Goal: Task Accomplishment & Management: Manage account settings

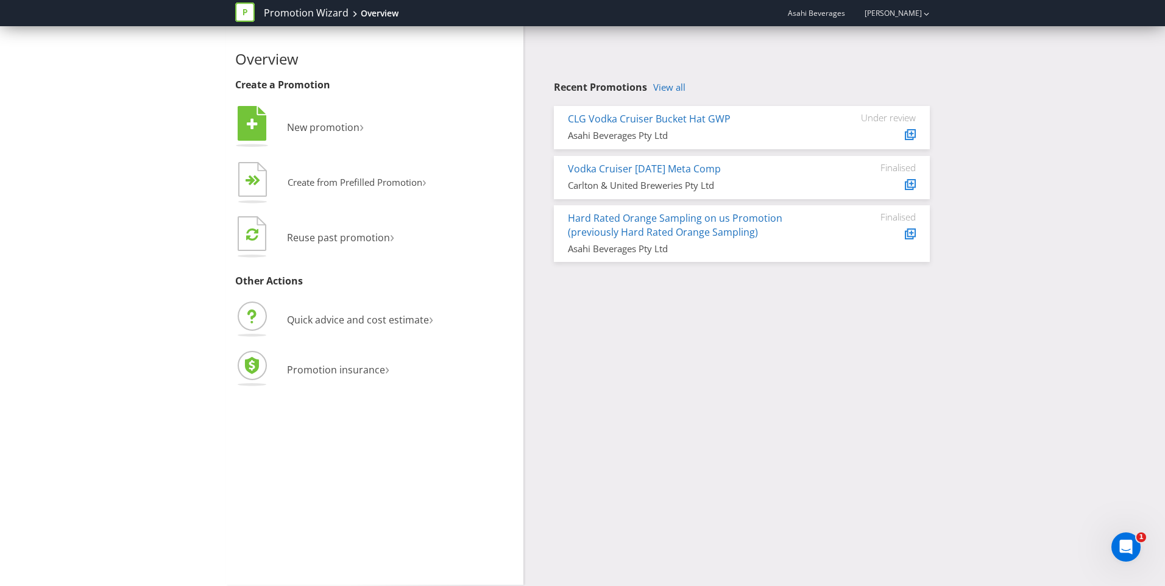
click at [676, 83] on link "View all" at bounding box center [669, 87] width 32 height 10
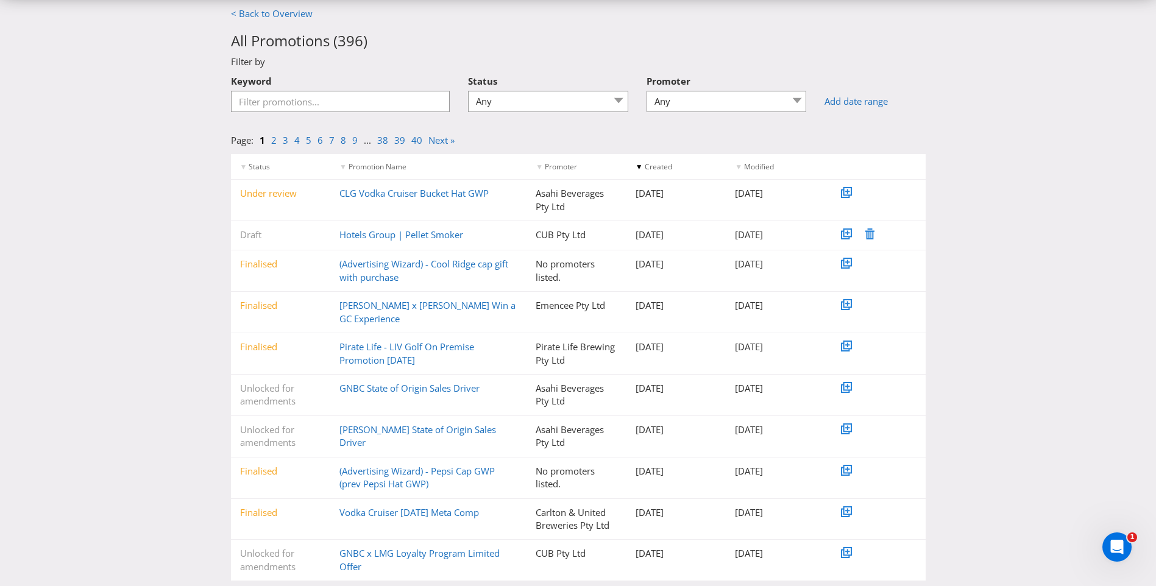
scroll to position [47, 0]
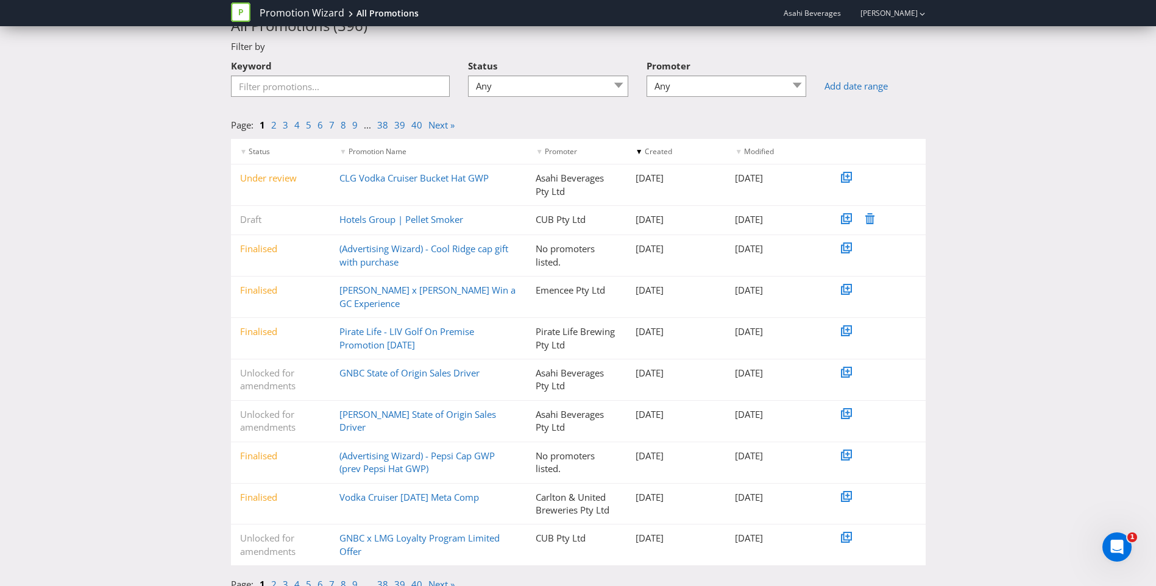
click at [419, 367] on link "GNBC State of Origin Sales Driver" at bounding box center [409, 373] width 140 height 12
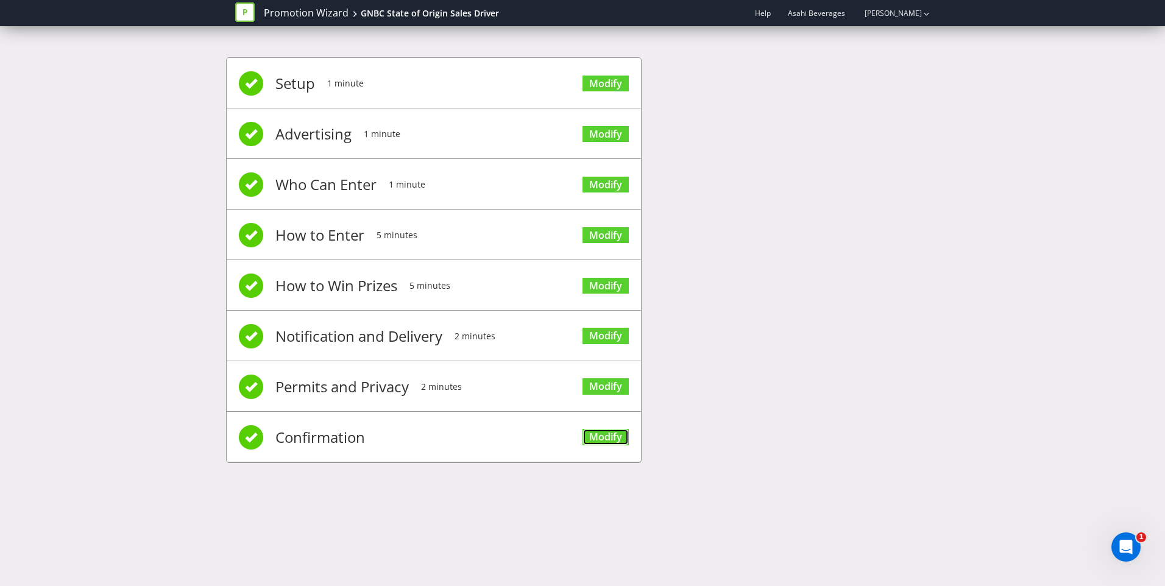
click at [595, 440] on link "Modify" at bounding box center [605, 437] width 46 height 16
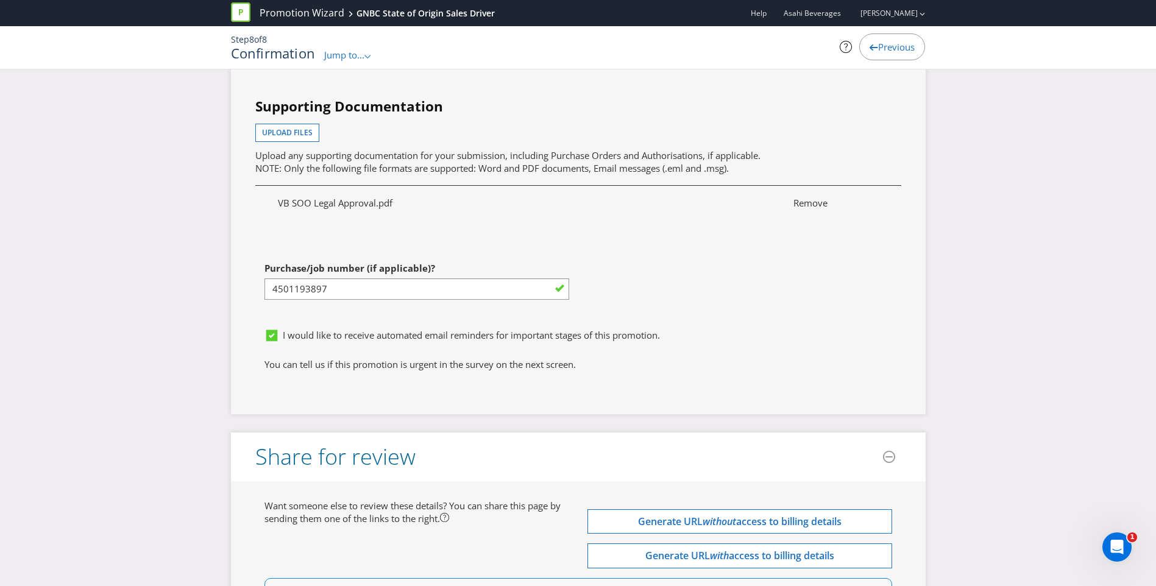
scroll to position [3503, 0]
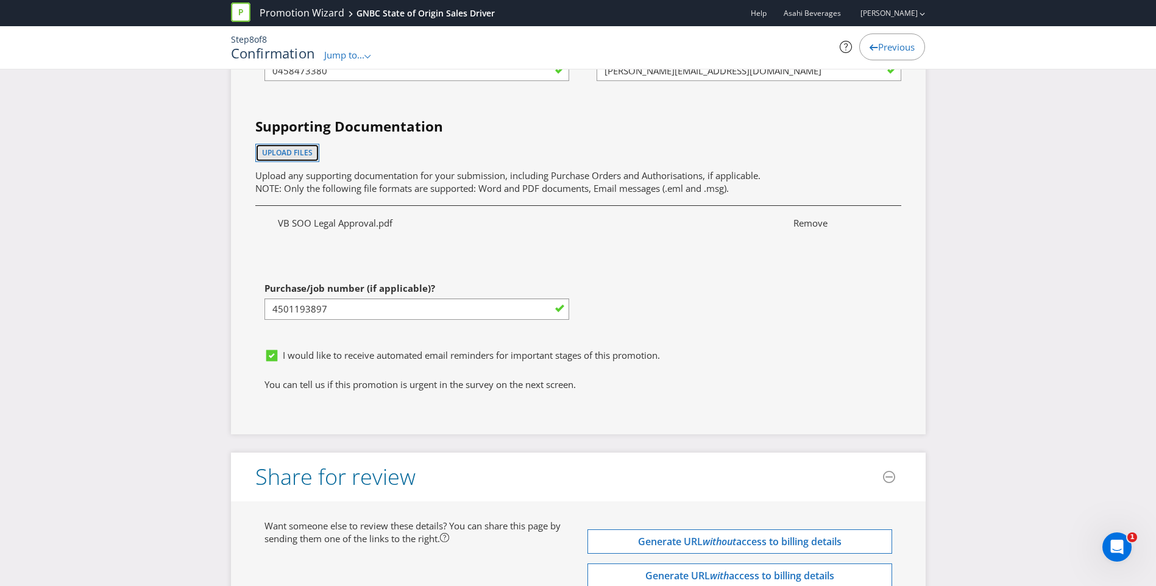
click at [294, 155] on span "Upload files" at bounding box center [287, 152] width 51 height 10
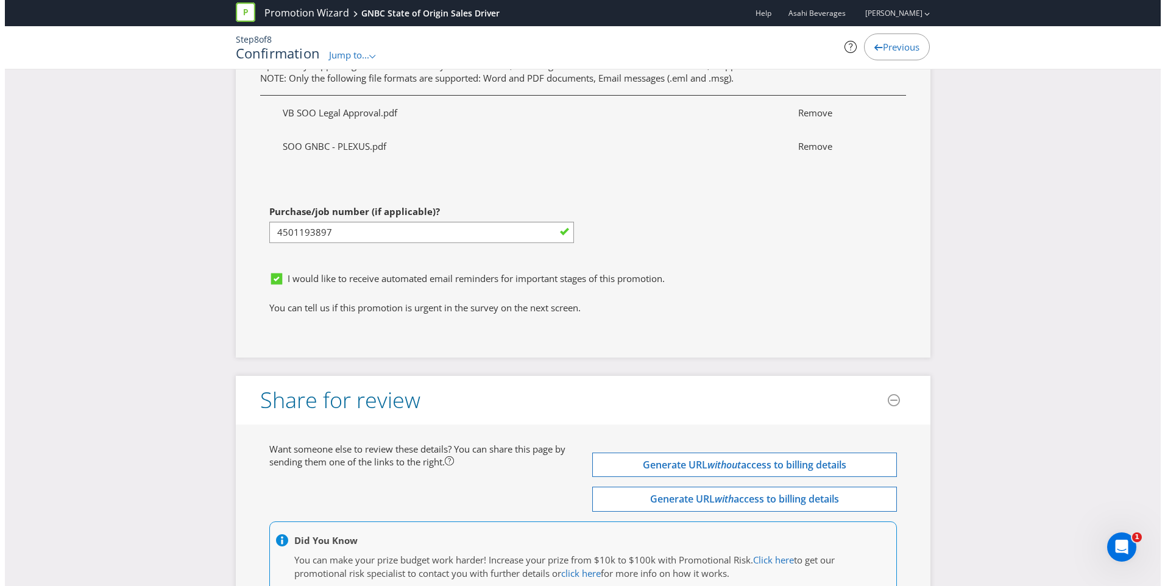
scroll to position [3720, 0]
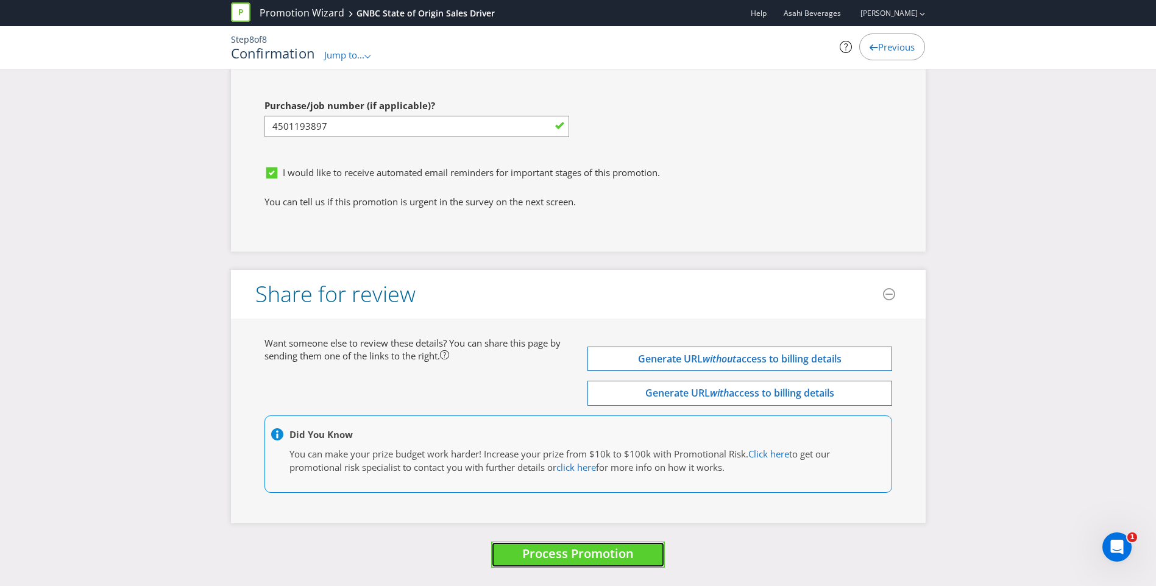
click at [614, 544] on button "Process Promotion" at bounding box center [578, 555] width 174 height 26
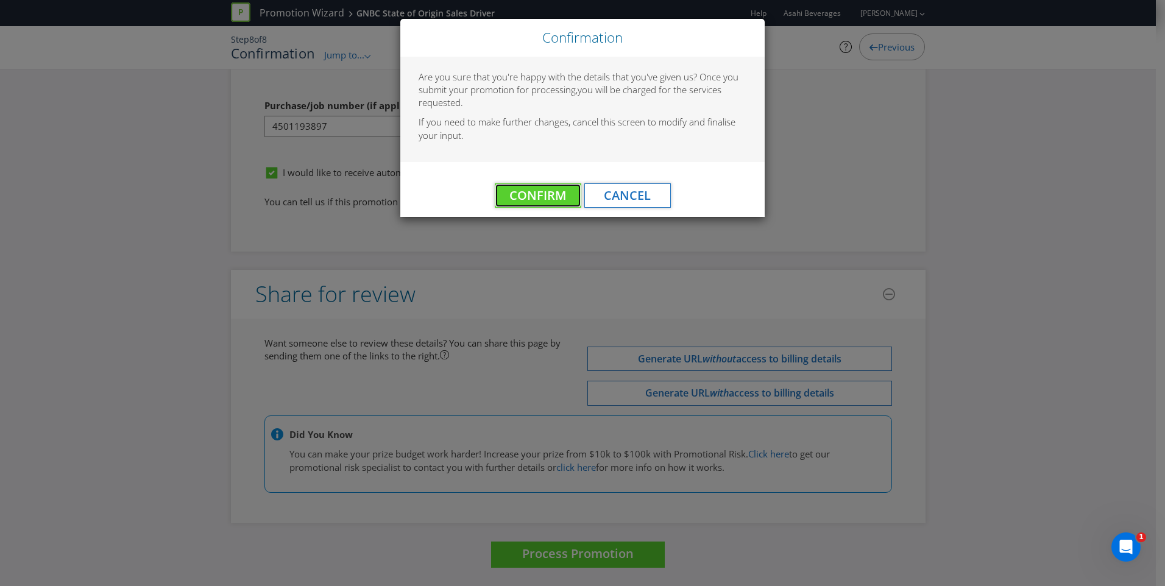
click at [548, 200] on span "Confirm" at bounding box center [537, 195] width 57 height 16
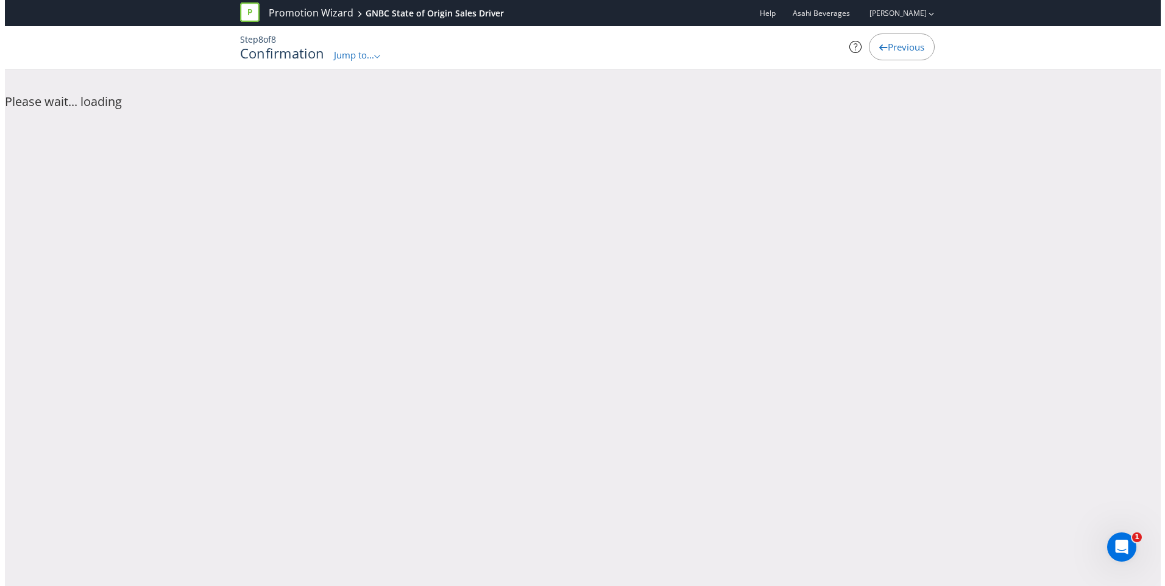
scroll to position [0, 0]
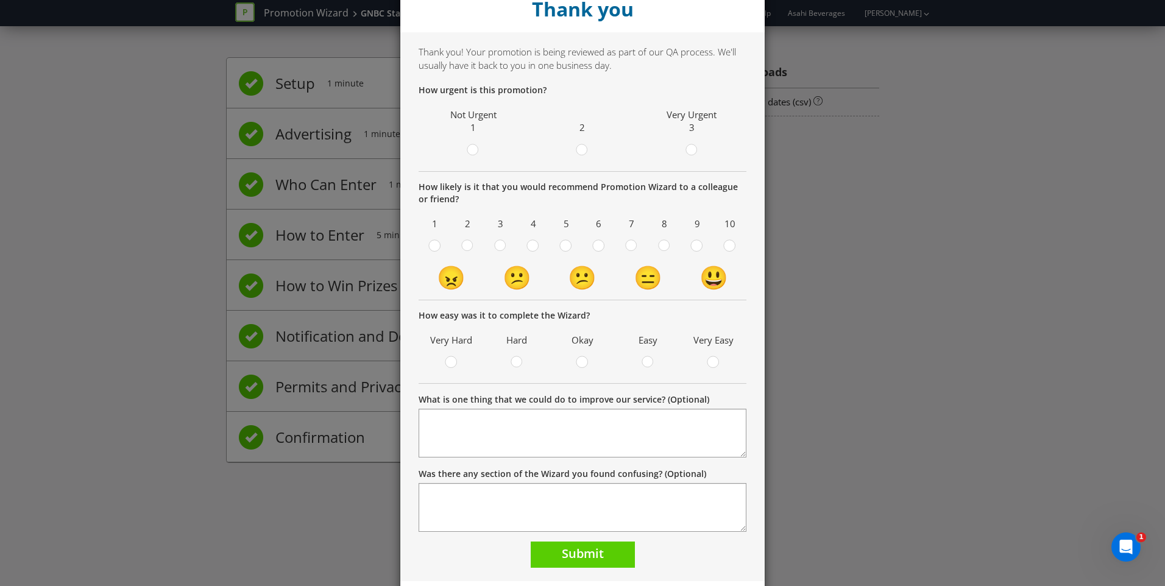
scroll to position [65, 0]
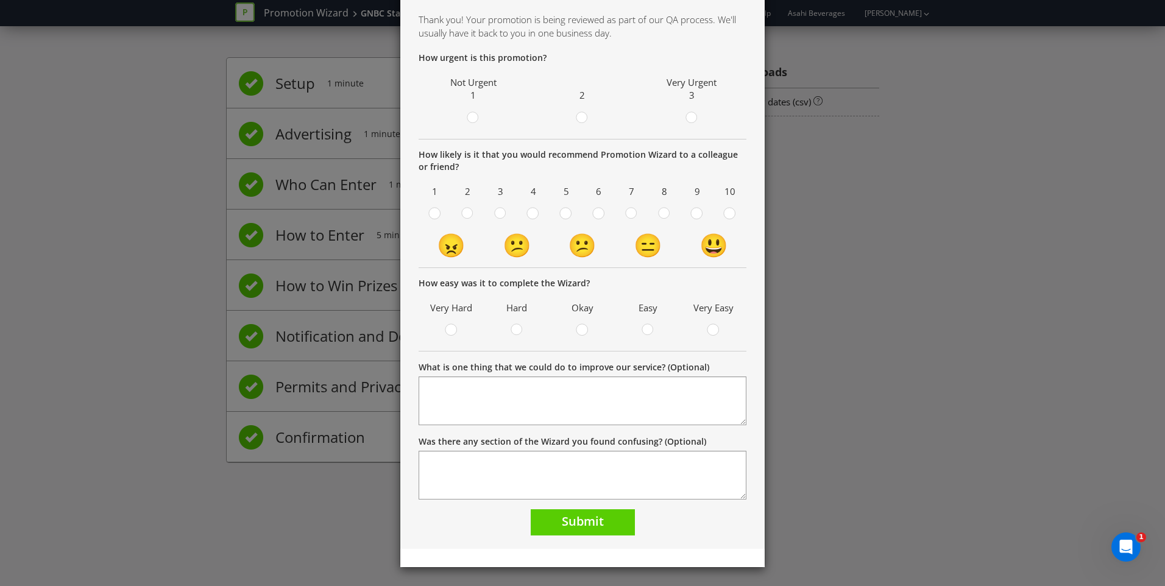
click at [589, 121] on div at bounding box center [582, 118] width 103 height 15
click at [582, 121] on icon at bounding box center [582, 117] width 12 height 12
click at [0, 0] on input "radio" at bounding box center [0, 0] width 0 height 0
click at [574, 219] on span at bounding box center [575, 216] width 2 height 12
click at [0, 0] on input "radio" at bounding box center [0, 0] width 0 height 0
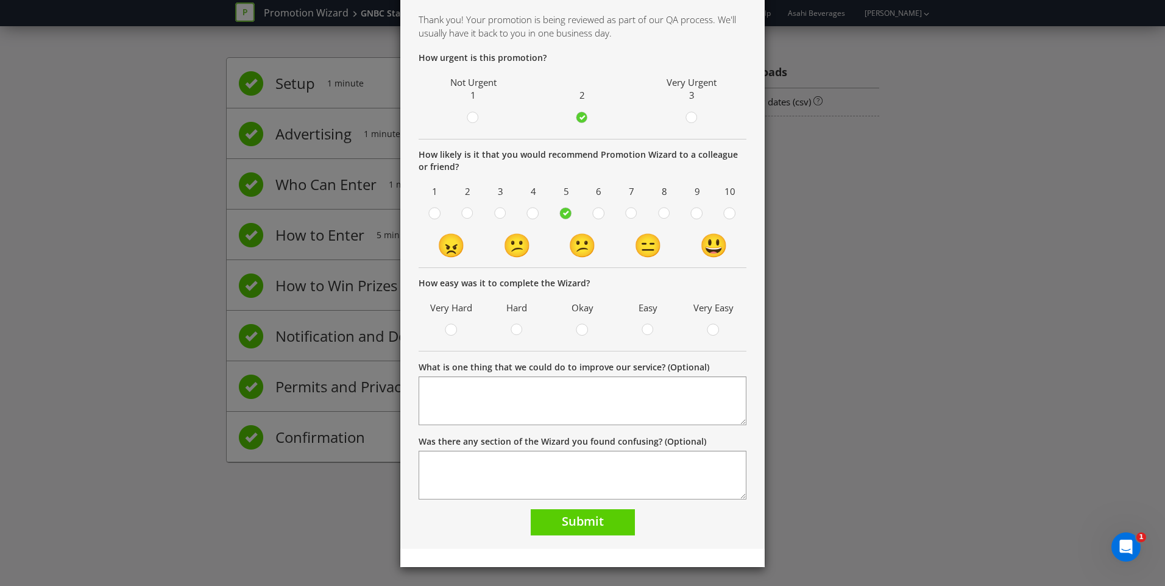
click at [598, 211] on circle at bounding box center [598, 213] width 11 height 11
click at [0, 0] on input "radio" at bounding box center [0, 0] width 0 height 0
click at [594, 508] on form "How urgent is this promotion? Not Urgent 1 2 Very Urgent 3 How likely is it tha…" at bounding box center [583, 294] width 328 height 484
drag, startPoint x: 586, startPoint y: 526, endPoint x: 570, endPoint y: 526, distance: 15.9
click at [584, 526] on span "Submit" at bounding box center [583, 521] width 42 height 16
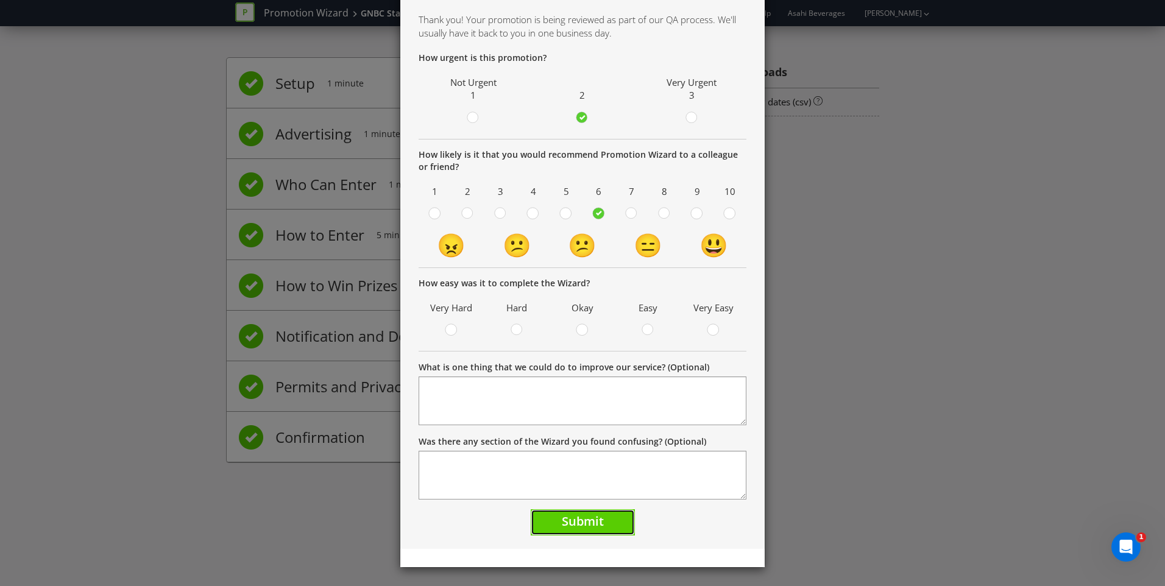
scroll to position [83, 0]
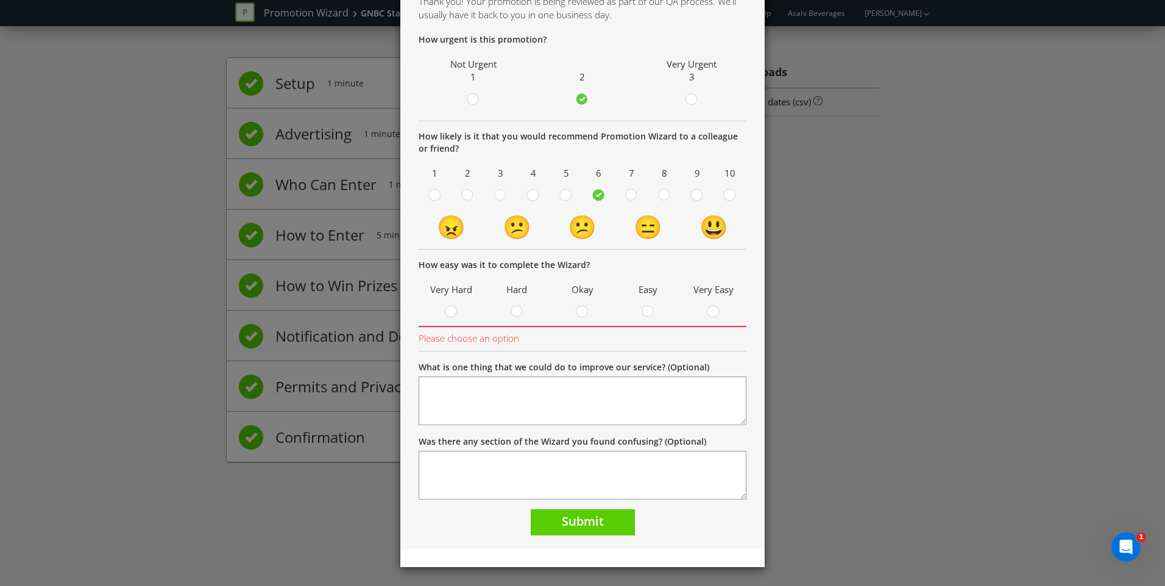
drag, startPoint x: 576, startPoint y: 308, endPoint x: 598, endPoint y: 380, distance: 75.3
click at [579, 308] on div at bounding box center [582, 308] width 6 height 6
click at [0, 0] on input "radio" at bounding box center [0, 0] width 0 height 0
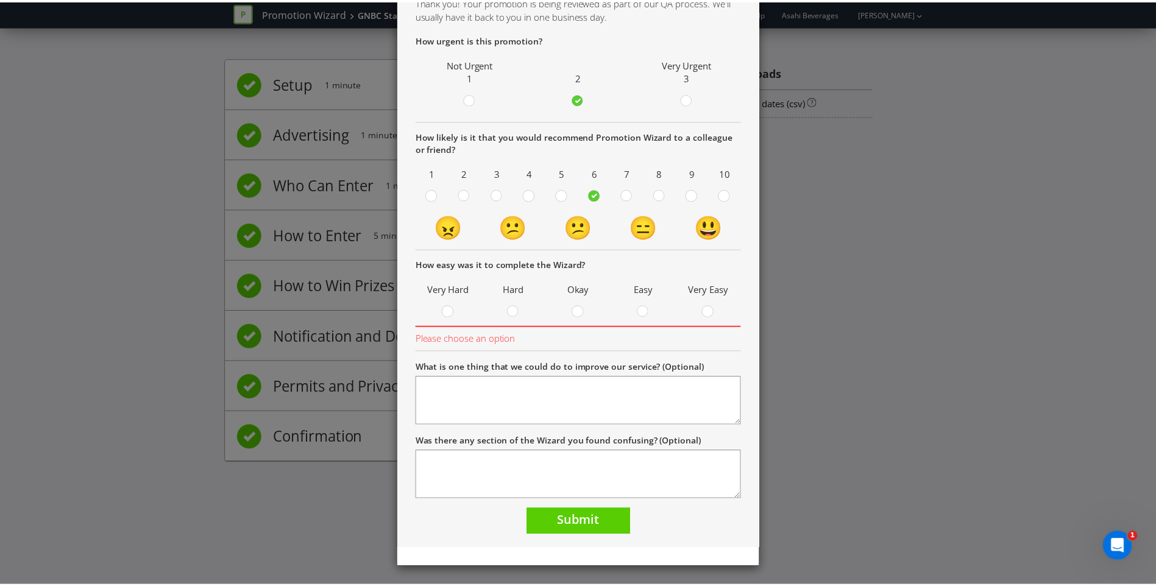
scroll to position [65, 0]
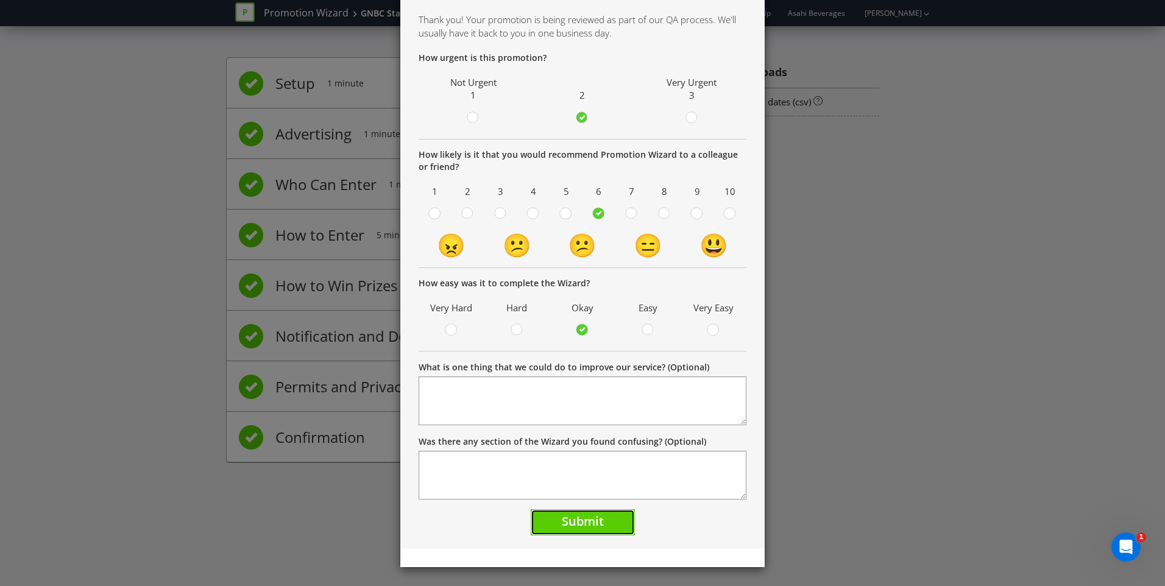
click at [590, 512] on button "Submit" at bounding box center [583, 522] width 104 height 26
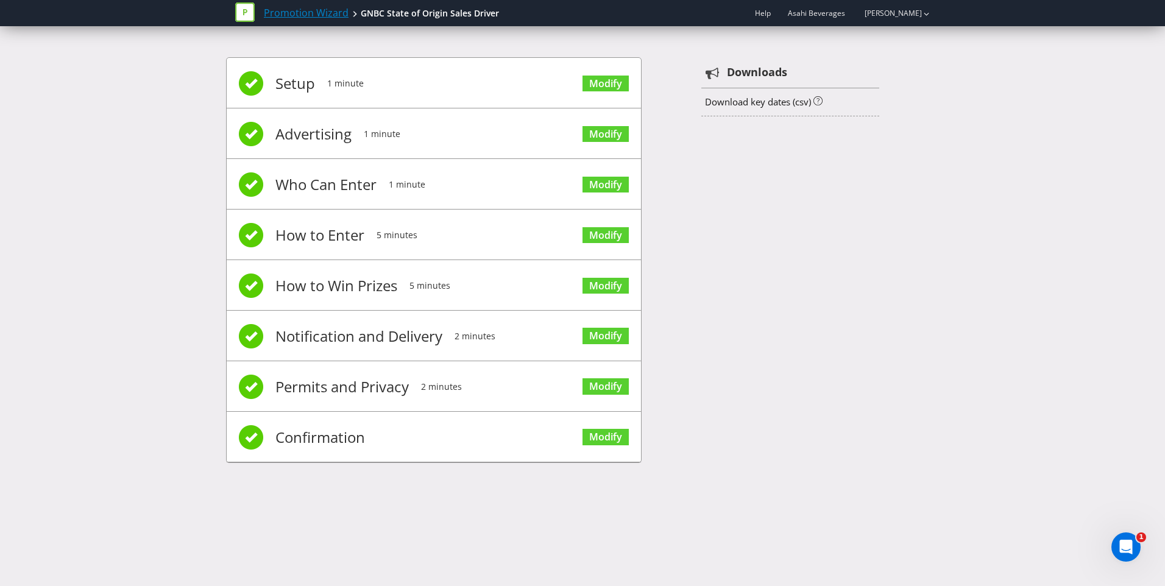
click at [319, 16] on link "Promotion Wizard" at bounding box center [306, 13] width 85 height 14
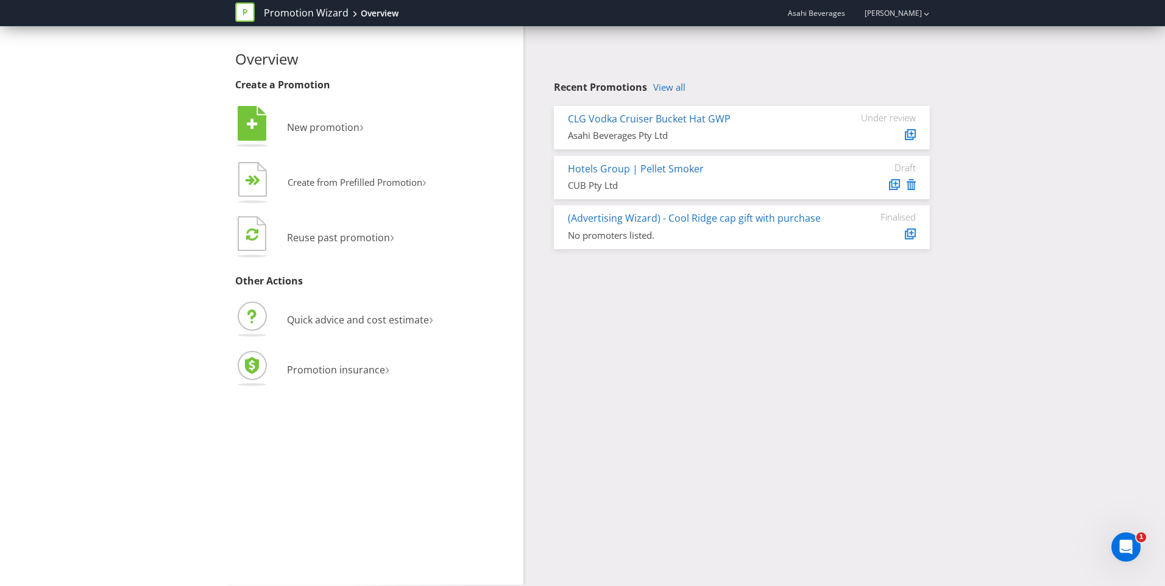
click at [675, 90] on link "View all" at bounding box center [669, 87] width 32 height 10
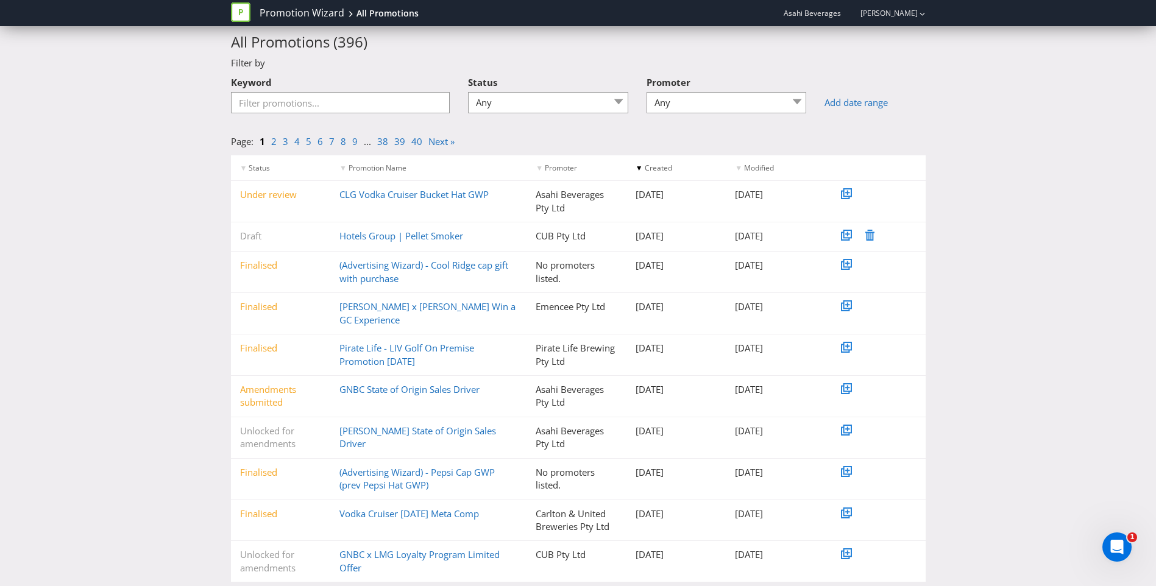
scroll to position [47, 0]
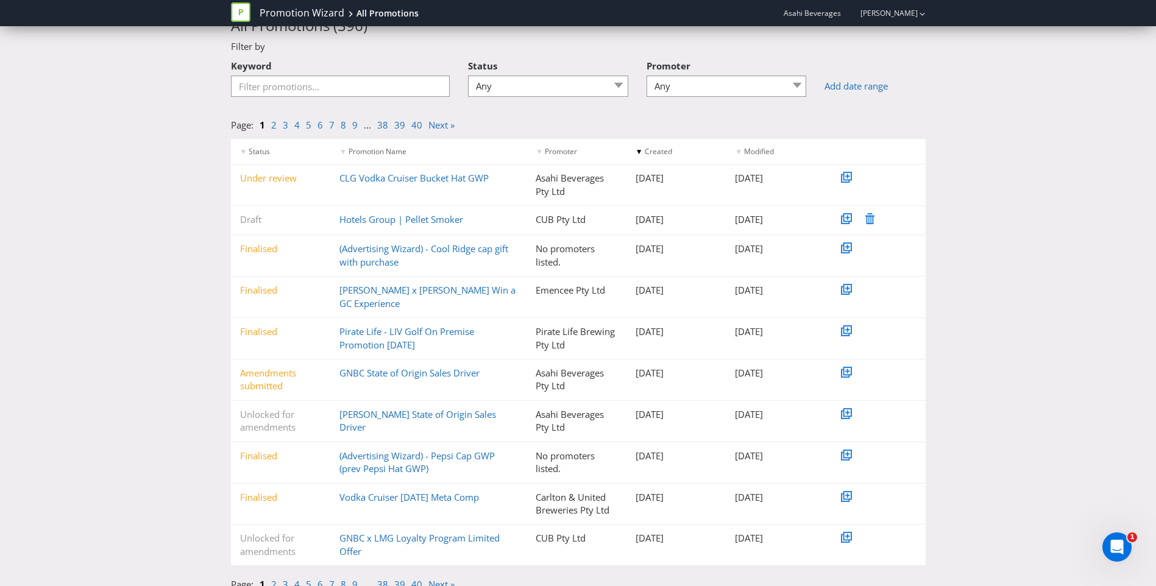
click at [440, 408] on link "[PERSON_NAME] State of Origin Sales Driver" at bounding box center [417, 420] width 157 height 25
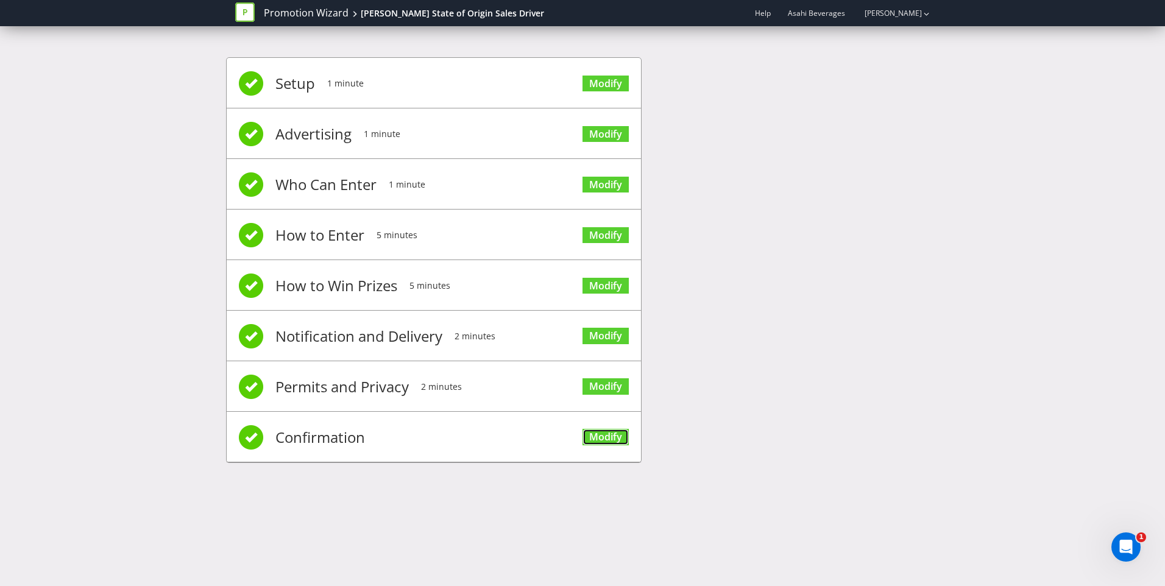
click at [604, 434] on link "Modify" at bounding box center [605, 437] width 46 height 16
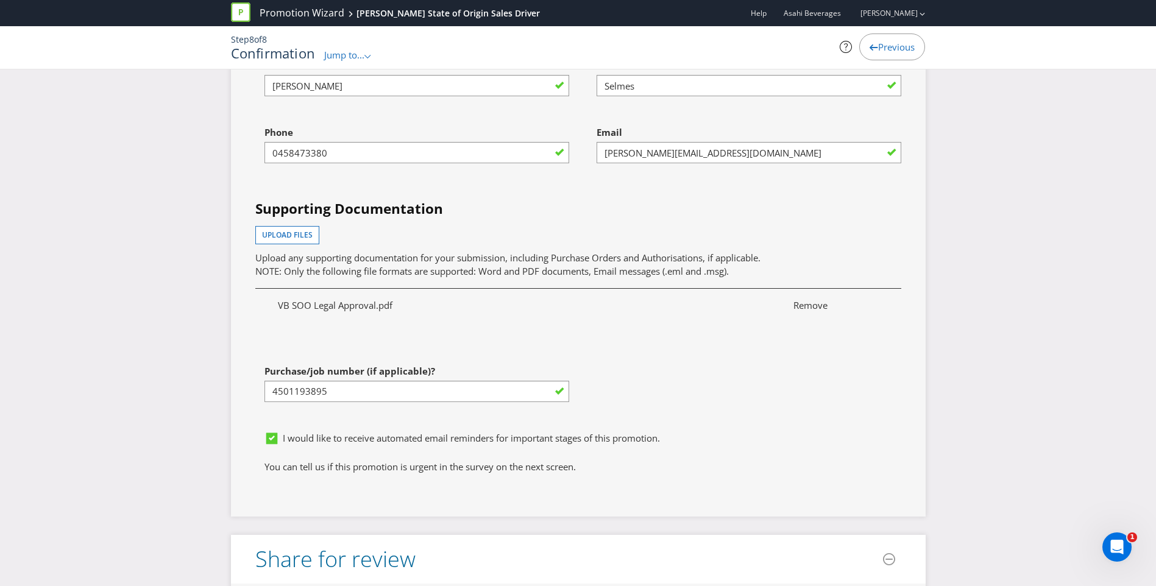
scroll to position [3838, 0]
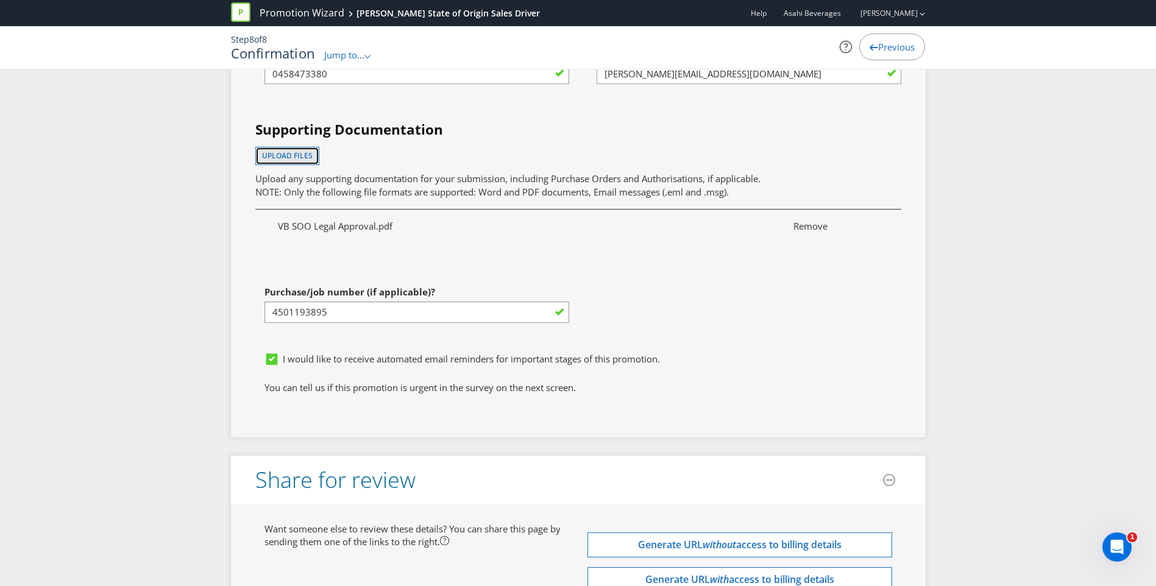
click at [292, 155] on span "Upload files" at bounding box center [287, 155] width 51 height 10
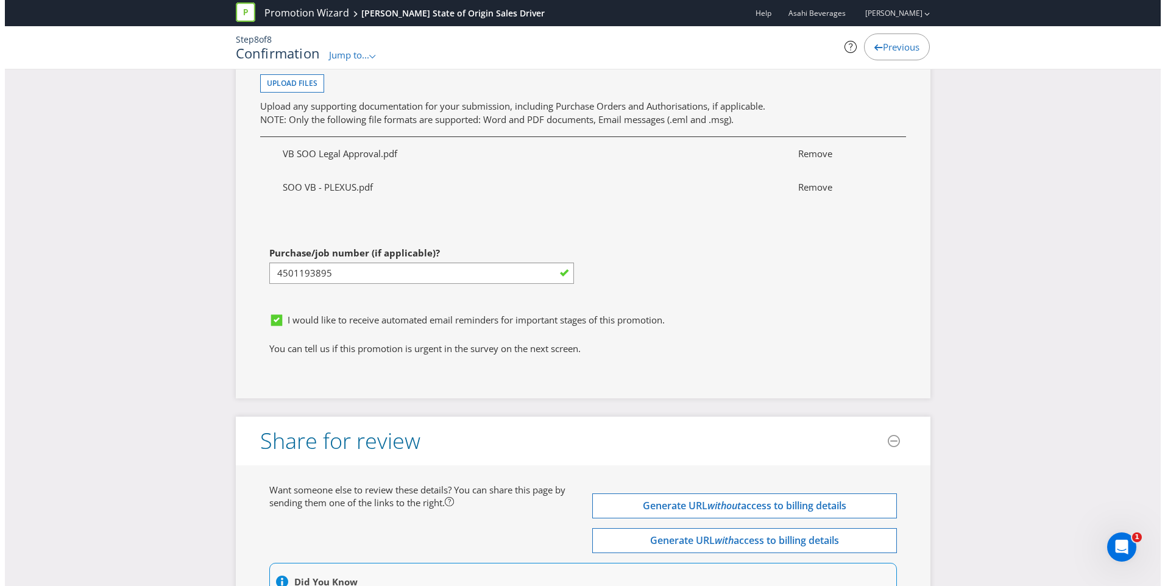
scroll to position [4058, 0]
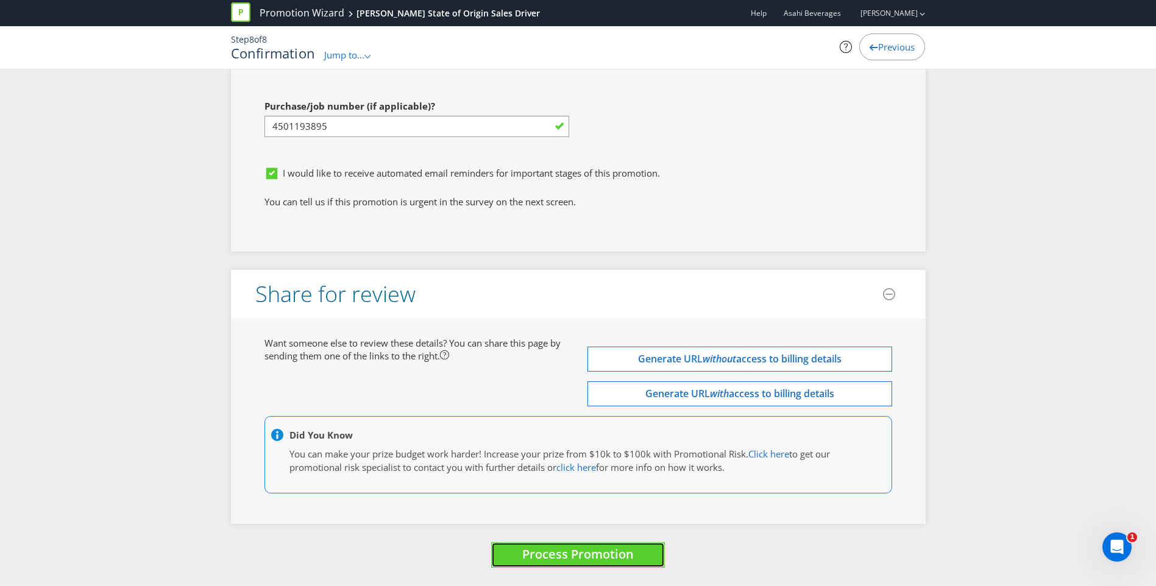
click at [634, 553] on button "Process Promotion" at bounding box center [578, 555] width 174 height 26
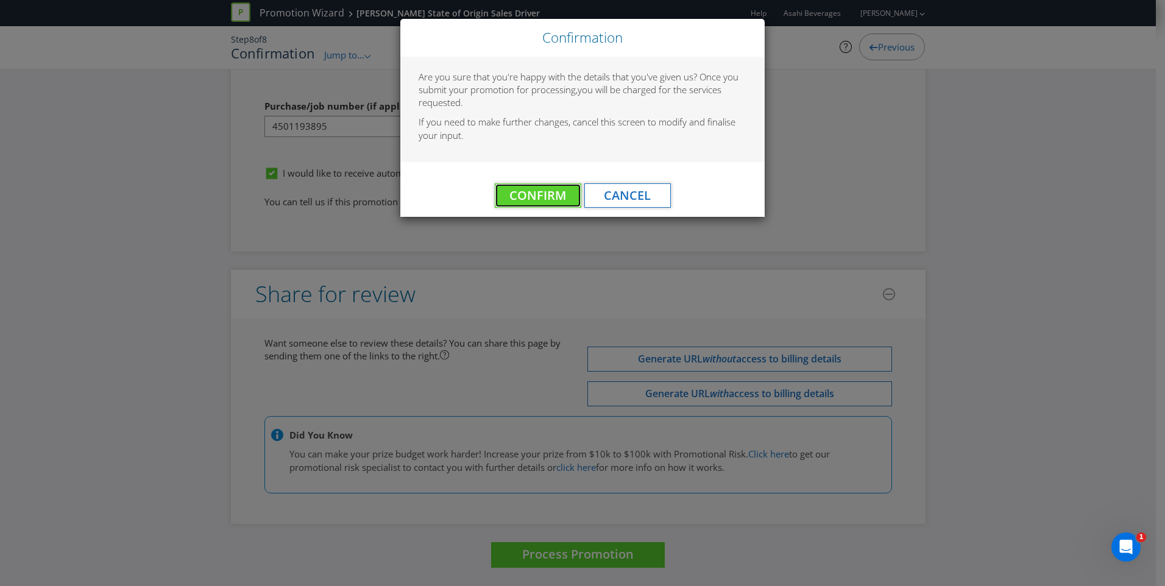
click at [550, 189] on span "Confirm" at bounding box center [537, 195] width 57 height 16
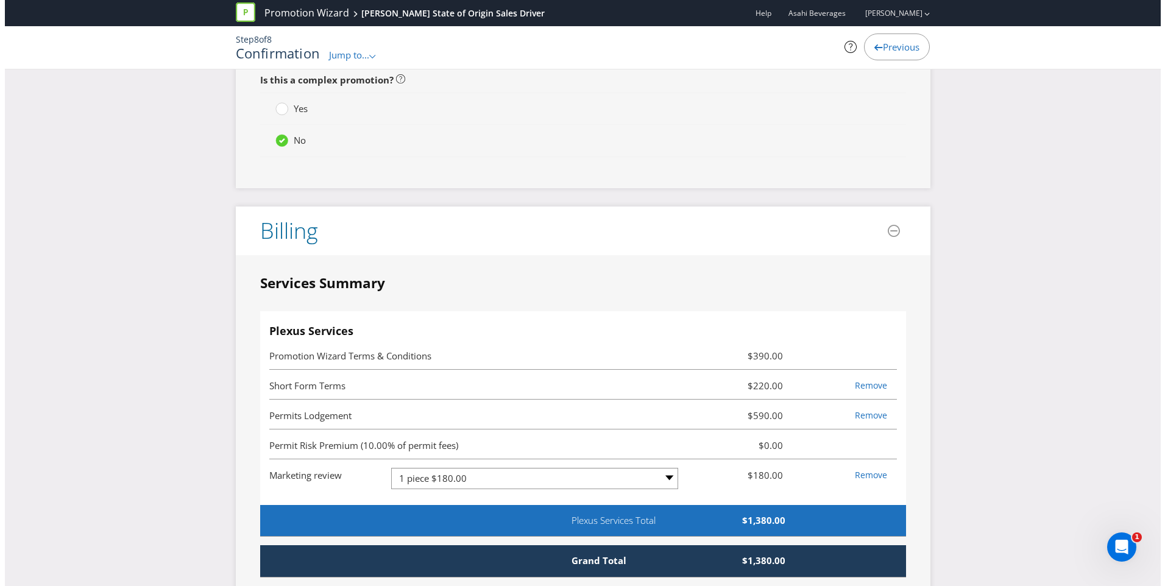
scroll to position [0, 0]
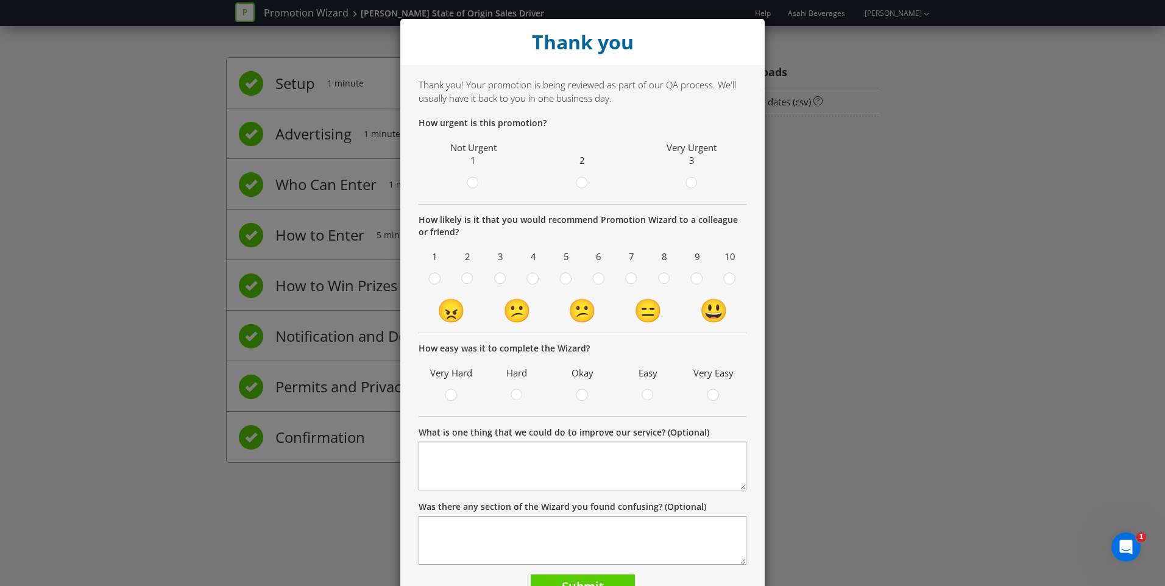
click at [579, 182] on div at bounding box center [582, 179] width 6 height 6
click at [0, 0] on input "radio" at bounding box center [0, 0] width 0 height 0
click at [593, 281] on circle at bounding box center [598, 278] width 11 height 11
click at [0, 0] on input "radio" at bounding box center [0, 0] width 0 height 0
click at [579, 397] on circle at bounding box center [581, 394] width 11 height 11
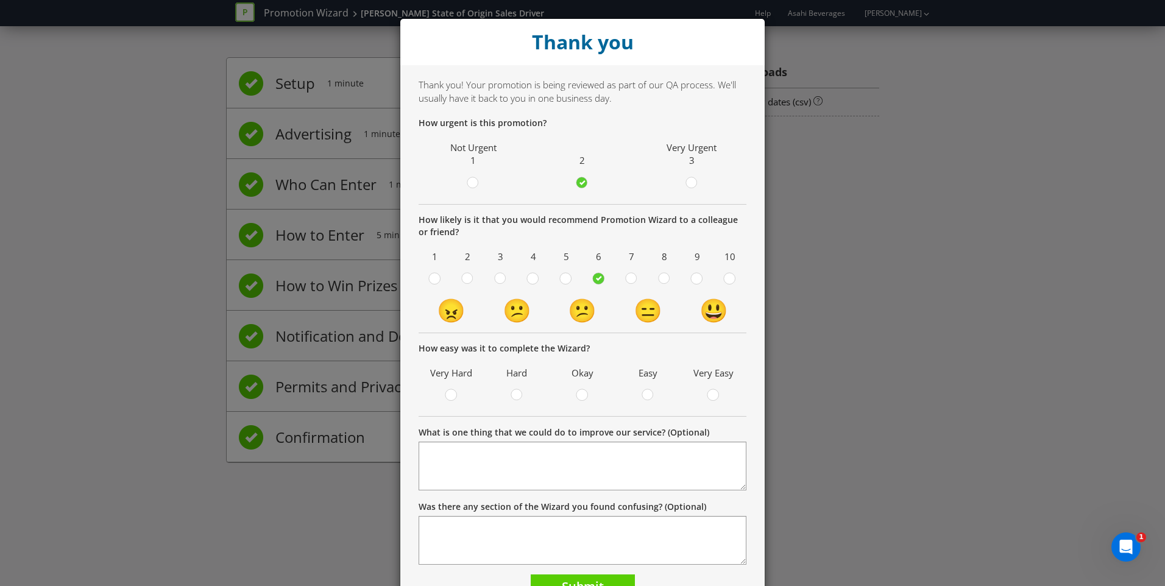
click at [0, 0] on input "radio" at bounding box center [0, 0] width 0 height 0
click at [575, 584] on span "Submit" at bounding box center [583, 586] width 42 height 16
